Goal: Transaction & Acquisition: Download file/media

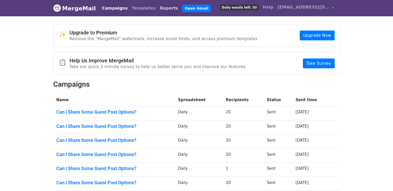
click at [158, 10] on link "Reports" at bounding box center [169, 8] width 22 height 10
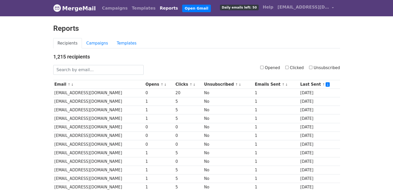
click at [263, 66] on input "Opened" at bounding box center [261, 67] width 3 height 3
checkbox input "true"
drag, startPoint x: 0, startPoint y: 0, endPoint x: 213, endPoint y: 24, distance: 213.8
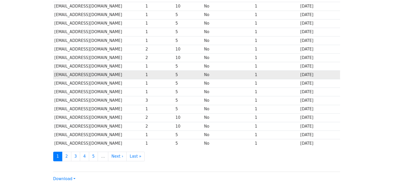
scroll to position [228, 0]
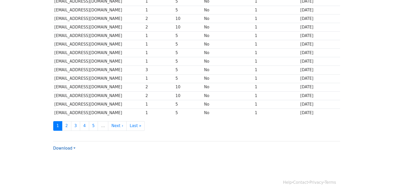
click at [73, 146] on link "Download" at bounding box center [64, 148] width 22 height 5
click at [72, 164] on link "Excel" at bounding box center [73, 166] width 41 height 8
